Goal: Task Accomplishment & Management: Use online tool/utility

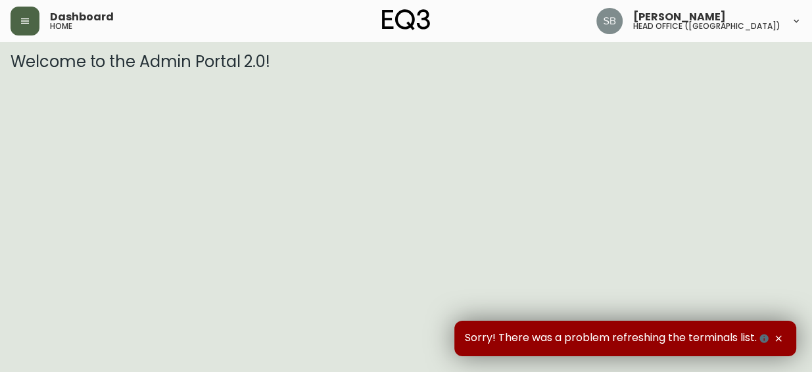
click at [27, 14] on button "button" at bounding box center [25, 21] width 29 height 29
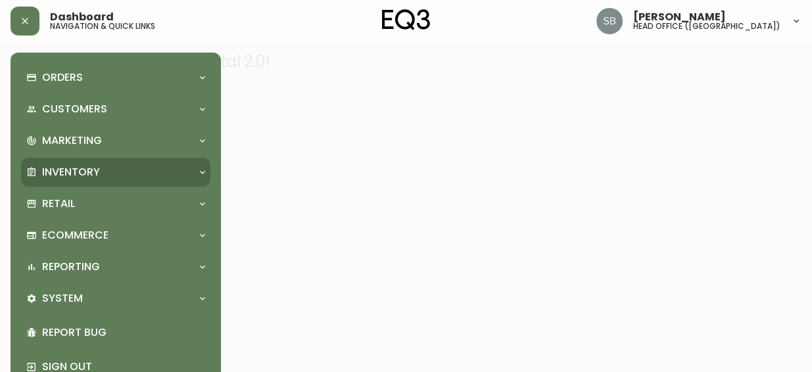
click at [203, 162] on div "Inventory" at bounding box center [115, 172] width 189 height 29
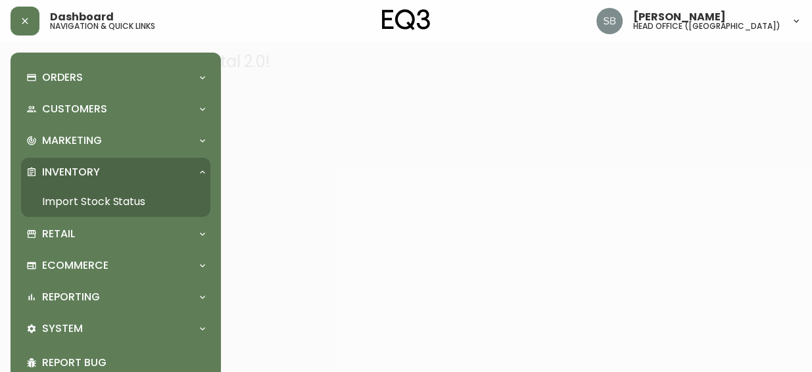
click at [121, 205] on link "Import Stock Status" at bounding box center [115, 202] width 189 height 30
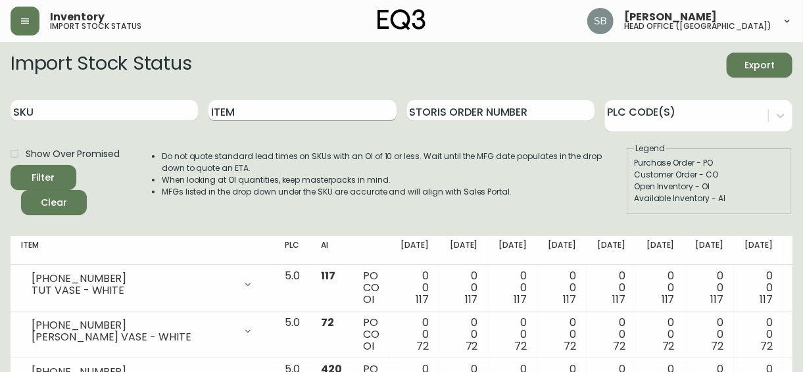
click at [228, 112] on input "Item" at bounding box center [301, 110] width 187 height 21
click at [11, 165] on button "Filter" at bounding box center [44, 177] width 66 height 25
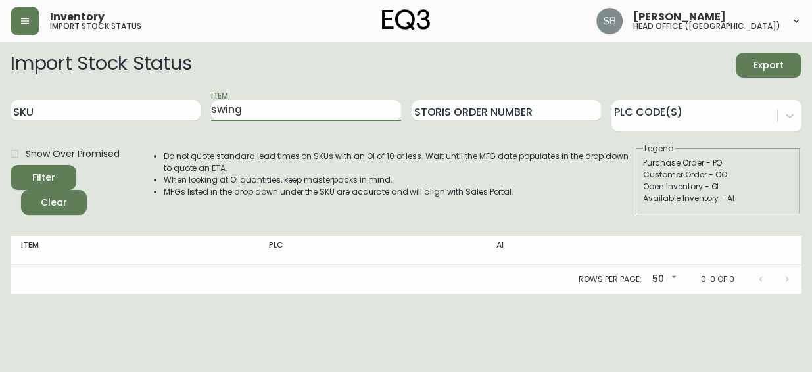
click at [11, 165] on button "Filter" at bounding box center [44, 177] width 66 height 25
type input "s"
type input "custom"
click at [11, 165] on button "Filter" at bounding box center [44, 177] width 66 height 25
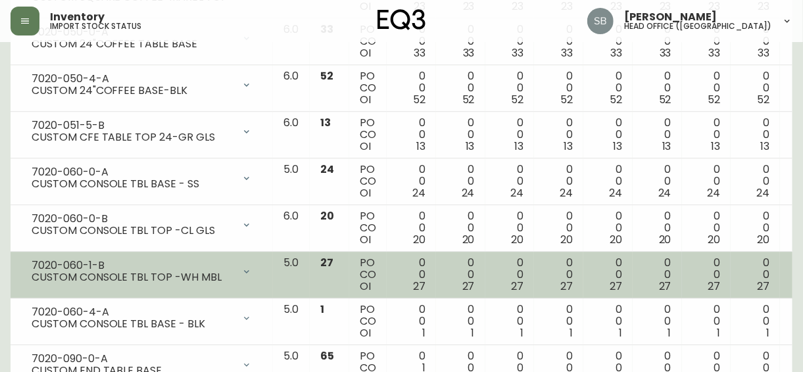
scroll to position [1255, 0]
